Goal: Task Accomplishment & Management: Complete application form

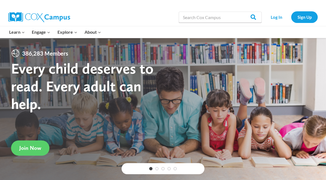
click at [279, 16] on link "Log In" at bounding box center [276, 16] width 24 height 11
click at [306, 17] on link "Sign Up" at bounding box center [304, 16] width 27 height 11
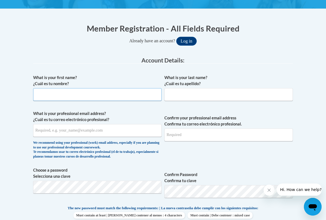
click at [130, 96] on input "What is your first name? ¿Cuál es tu nombre?" at bounding box center [97, 94] width 128 height 13
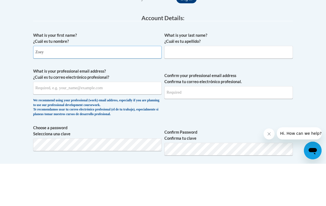
type input "Zoey"
click at [223, 88] on input "What is your last name? ¿Cuál es tu apellido?" at bounding box center [228, 94] width 128 height 13
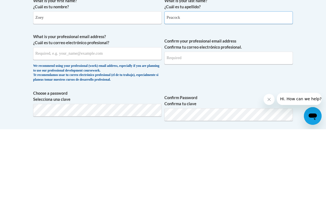
type input "Peacock"
click at [144, 124] on input "What is your professional email address? ¿Cuál es tu correo electrónico profesi…" at bounding box center [97, 130] width 128 height 13
type input "[EMAIL_ADDRESS][DOMAIN_NAME]"
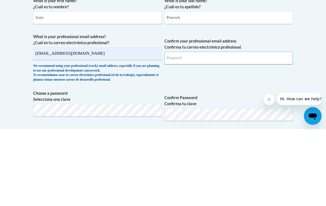
type input "[EMAIL_ADDRESS][DOMAIN_NAME]"
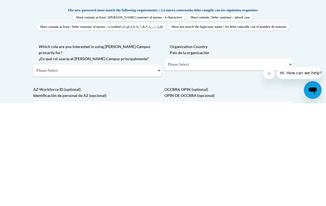
scroll to position [219, 0]
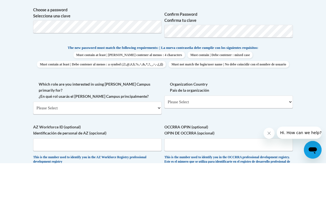
click at [308, 79] on body "This site uses cookies to help improve your learning experience. By continuing …" at bounding box center [163, 129] width 326 height 697
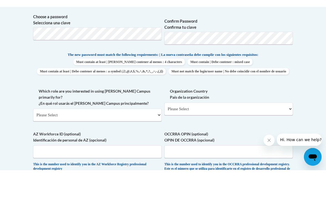
scroll to position [262, 0]
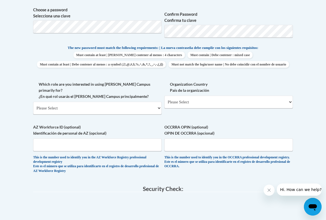
click at [154, 102] on select "Please Select College/University | Colegio/Universidad Community/Nonprofit Part…" at bounding box center [97, 108] width 128 height 13
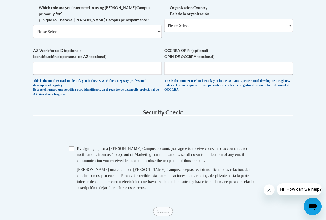
scroll to position [339, 0]
click at [76, 145] on span "Checkbox By signing up for a [PERSON_NAME] Campus account, you agree to receive…" at bounding box center [163, 170] width 188 height 51
click at [74, 146] on input "Checkbox" at bounding box center [71, 148] width 5 height 5
checkbox input "true"
click at [168, 180] on input "Submit" at bounding box center [163, 211] width 20 height 9
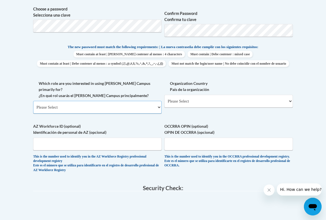
scroll to position [262, 0]
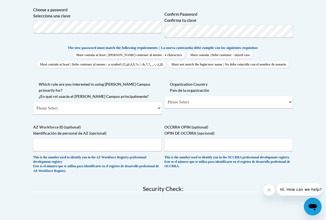
click at [147, 124] on label "AZ Workforce ID (optional) Identificación de personal de AZ (opcional)" at bounding box center [97, 130] width 128 height 12
click at [147, 139] on input "AZ Workforce ID (optional) Identificación de personal de AZ (opcional)" at bounding box center [97, 145] width 128 height 13
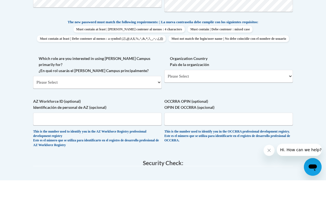
click at [158, 102] on select "Please Select College/University | Colegio/Universidad Community/Nonprofit Part…" at bounding box center [97, 108] width 128 height 13
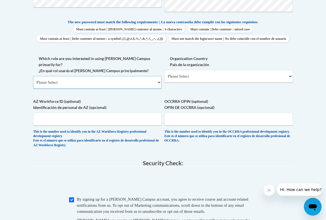
select select "fbf2d438-af2f-41f8-98f1-81c410e29de3"
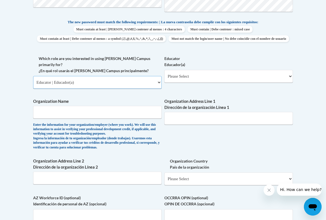
click at [155, 76] on select "Please Select College/University | Colegio/Universidad Community/Nonprofit Part…" at bounding box center [97, 82] width 128 height 13
select select
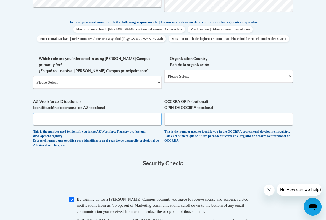
click at [133, 113] on input "AZ Workforce ID (optional) Identificación de personal de AZ (opcional)" at bounding box center [97, 119] width 128 height 13
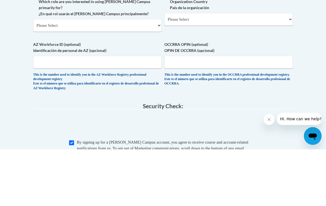
click at [118, 98] on div "AZ Workforce ID (optional) Identificación de personal de AZ (opcional) This is …" at bounding box center [97, 124] width 128 height 52
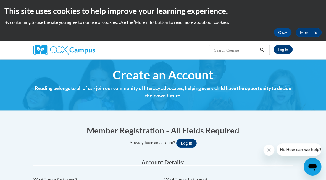
scroll to position [0, 0]
